Goal: Task Accomplishment & Management: Complete application form

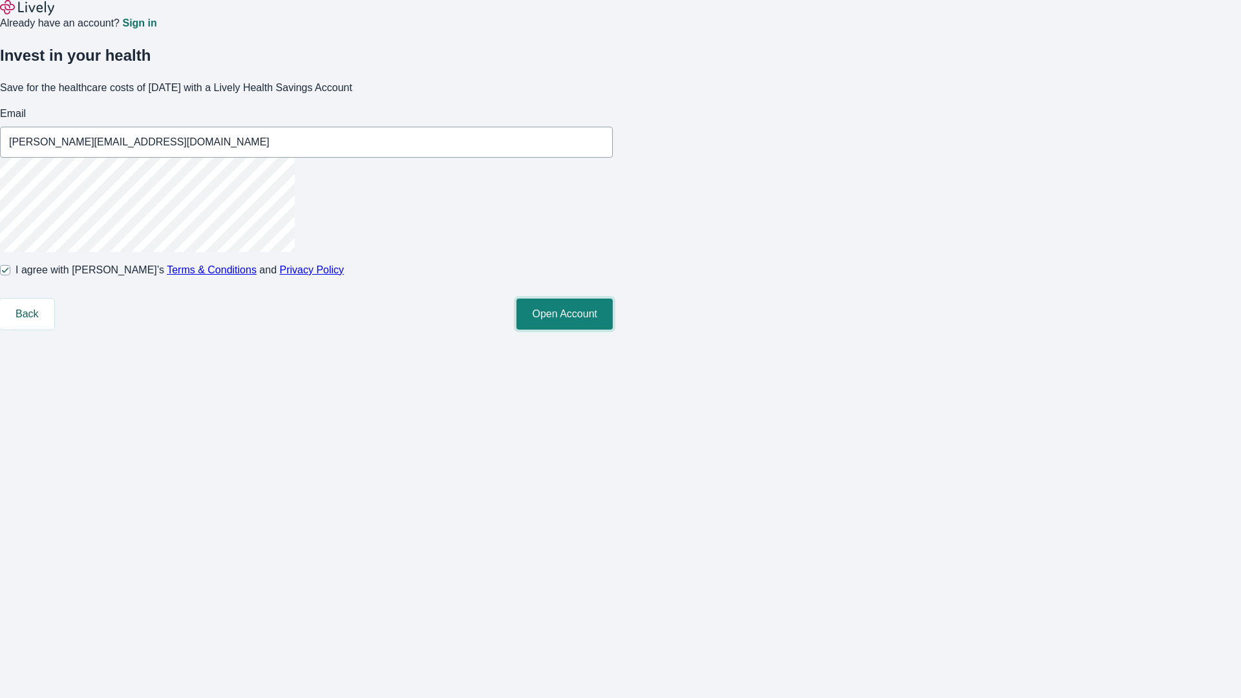
click at [613, 330] on button "Open Account" at bounding box center [564, 314] width 96 height 31
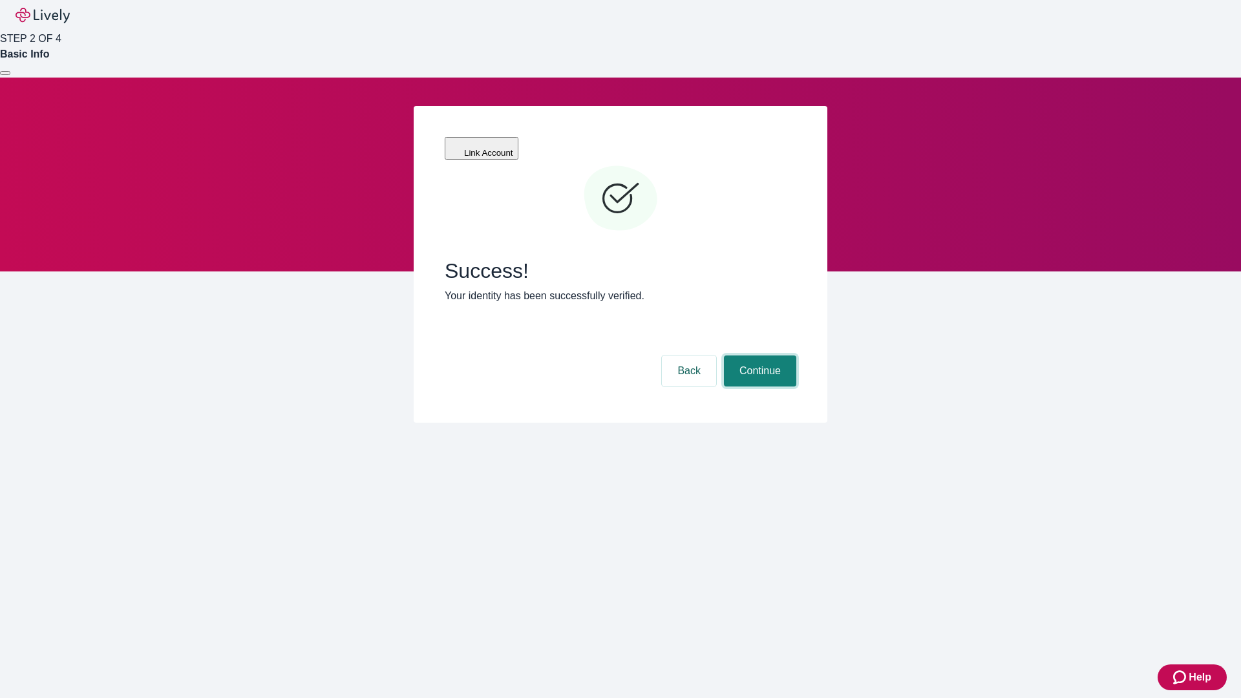
click at [758, 355] on button "Continue" at bounding box center [760, 370] width 72 height 31
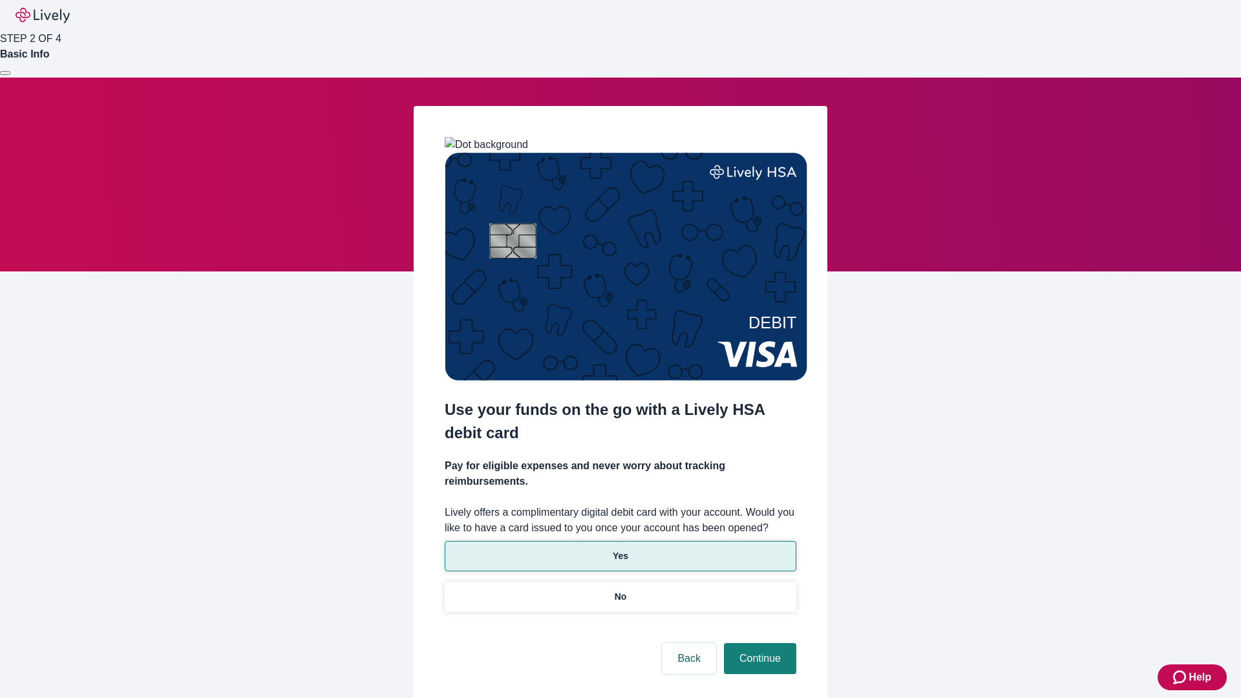
click at [620, 549] on p "Yes" at bounding box center [621, 556] width 16 height 14
click at [758, 643] on button "Continue" at bounding box center [760, 658] width 72 height 31
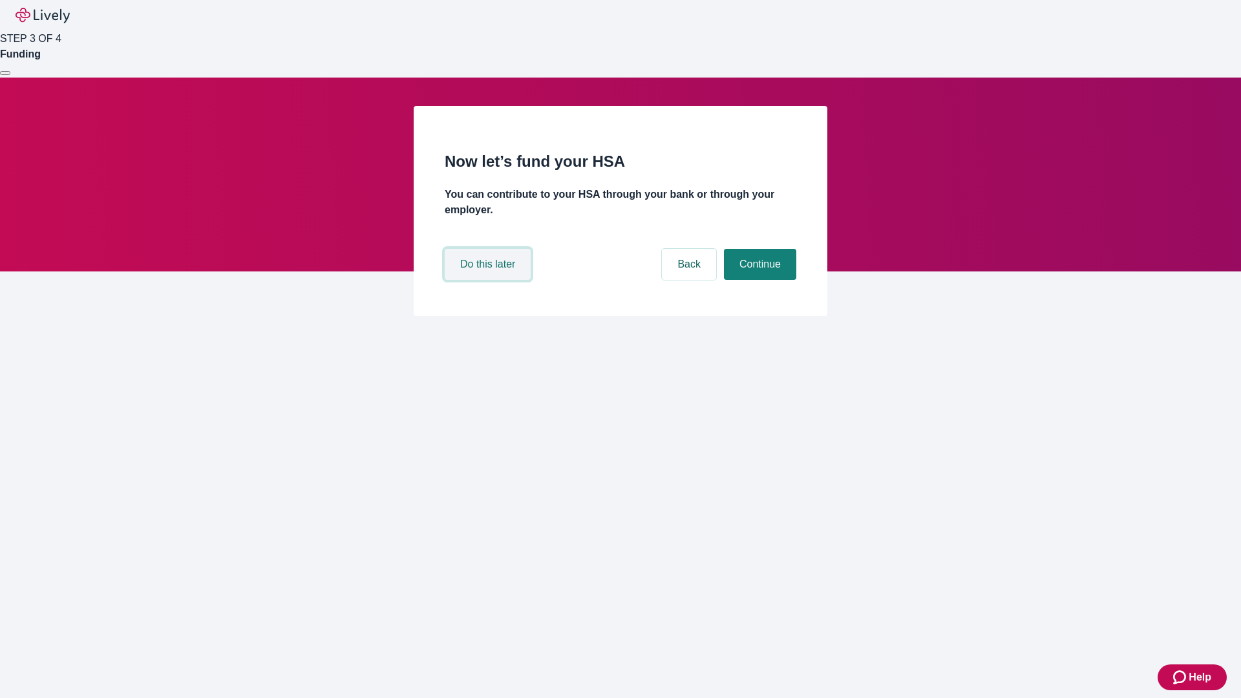
click at [489, 280] on button "Do this later" at bounding box center [488, 264] width 86 height 31
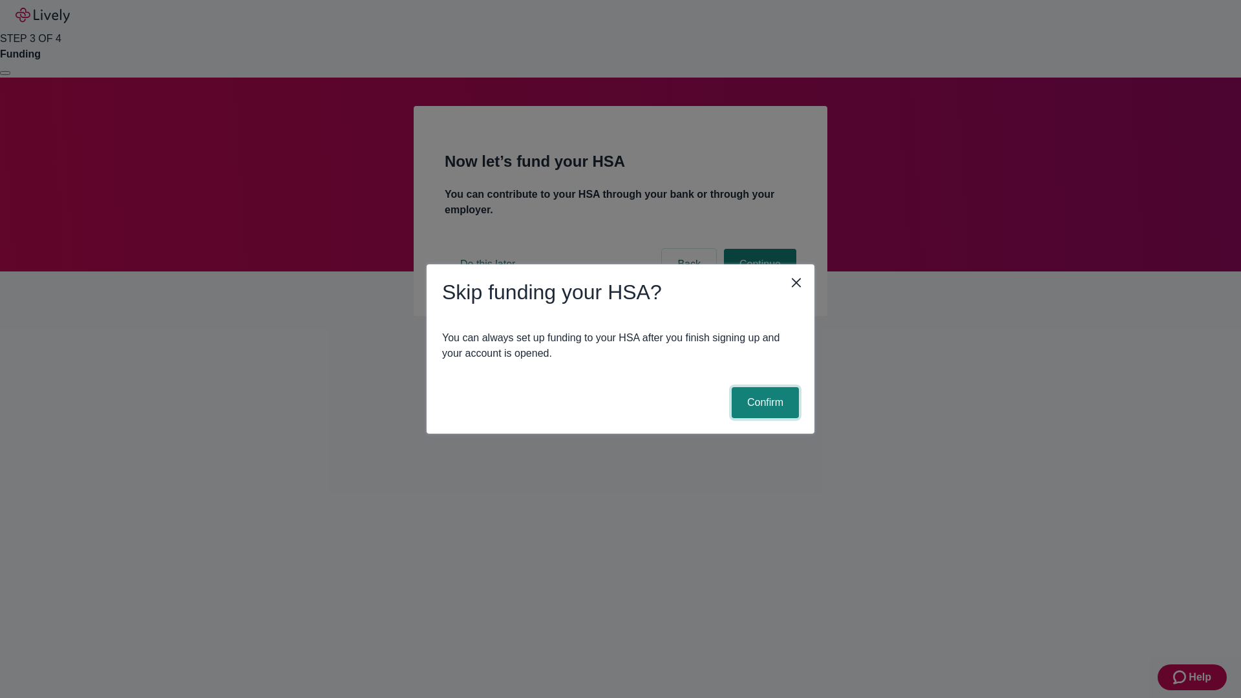
click at [763, 403] on button "Confirm" at bounding box center [764, 402] width 67 height 31
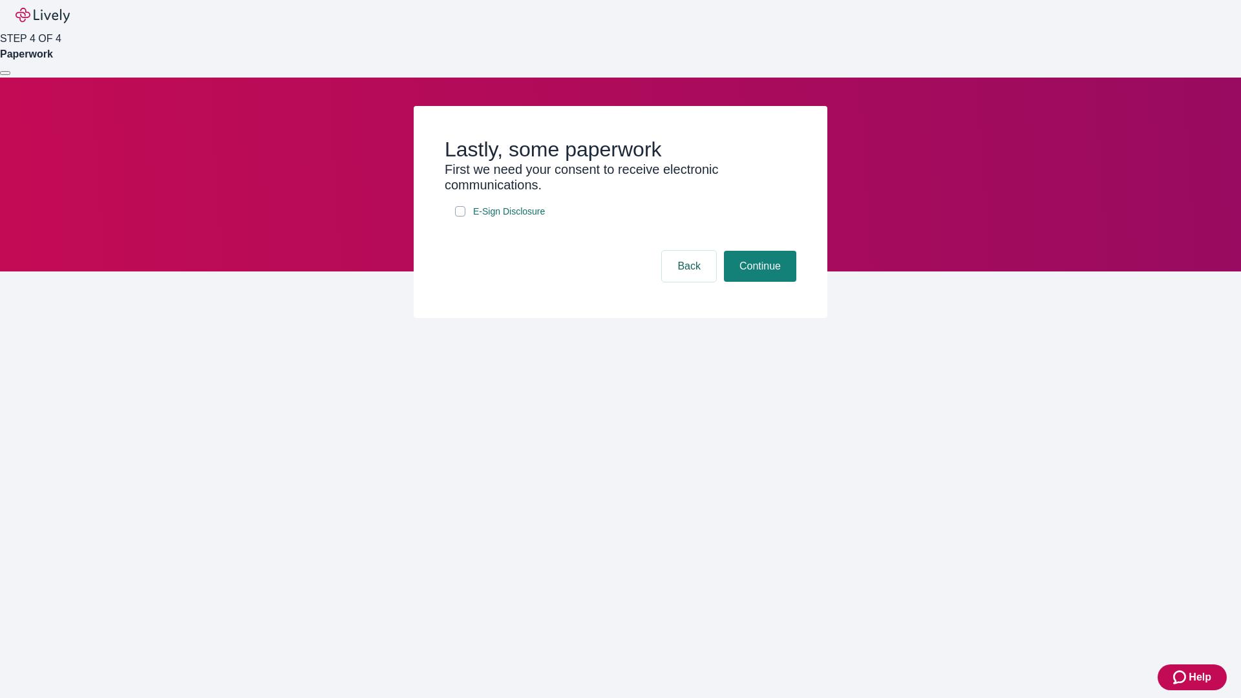
click at [460, 216] on input "E-Sign Disclosure" at bounding box center [460, 211] width 10 height 10
checkbox input "true"
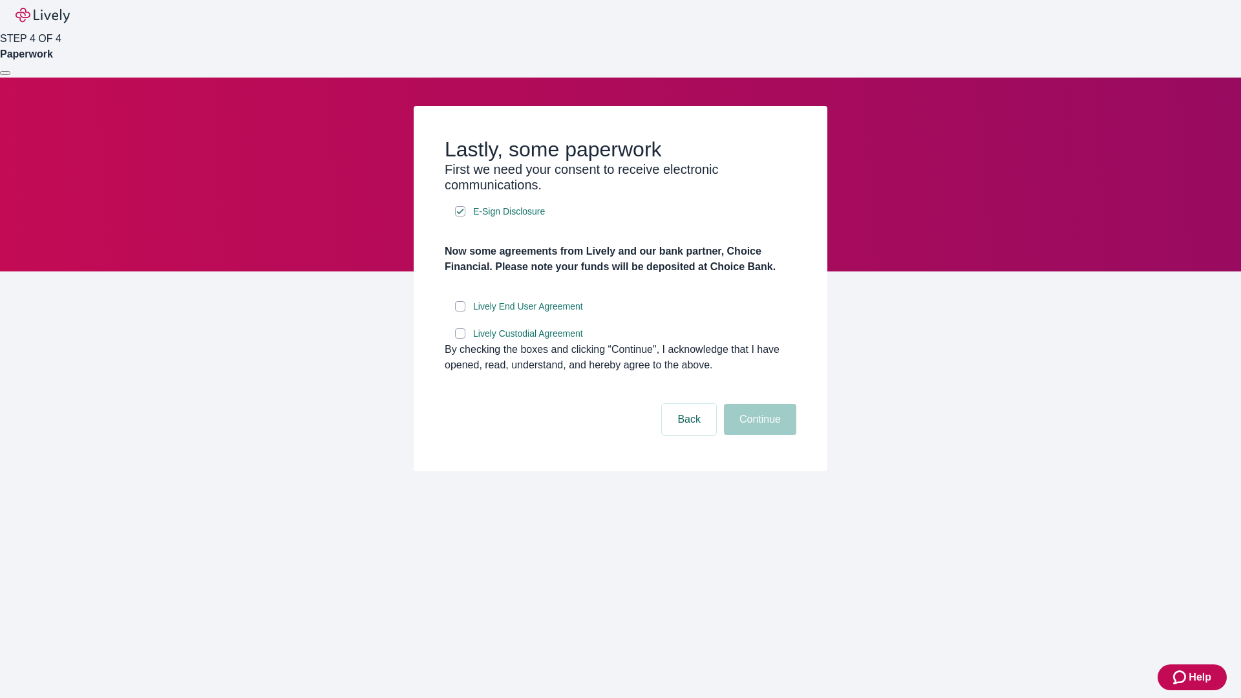
click at [460, 311] on input "Lively End User Agreement" at bounding box center [460, 306] width 10 height 10
checkbox input "true"
click at [460, 339] on input "Lively Custodial Agreement" at bounding box center [460, 333] width 10 height 10
checkbox input "true"
click at [758, 435] on button "Continue" at bounding box center [760, 419] width 72 height 31
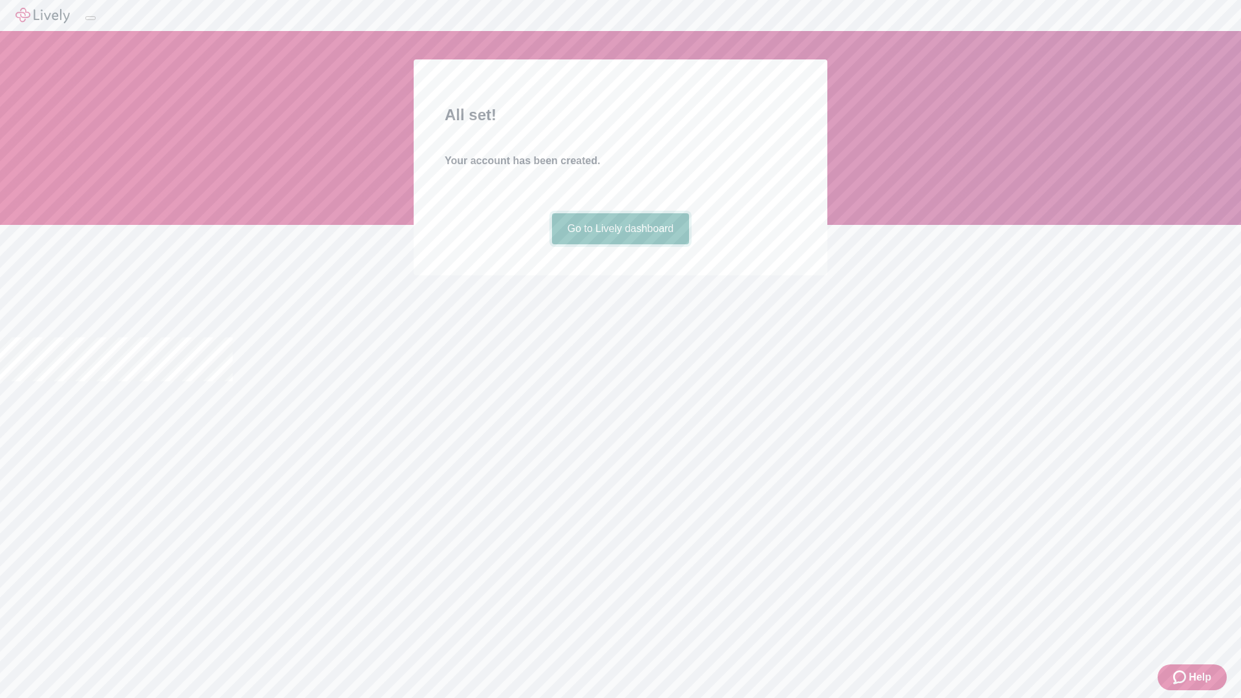
click at [620, 244] on link "Go to Lively dashboard" at bounding box center [621, 228] width 138 height 31
